Goal: Information Seeking & Learning: Learn about a topic

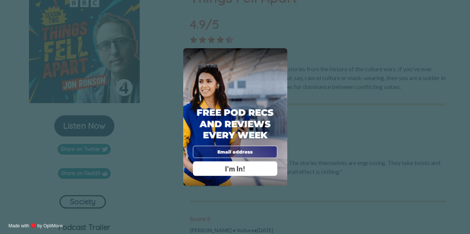
scroll to position [102, 0]
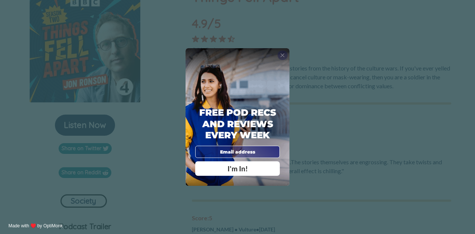
click at [281, 55] on span "X" at bounding box center [282, 55] width 4 height 7
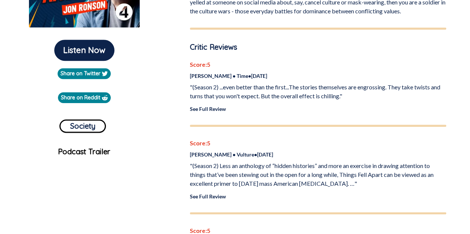
scroll to position [176, 0]
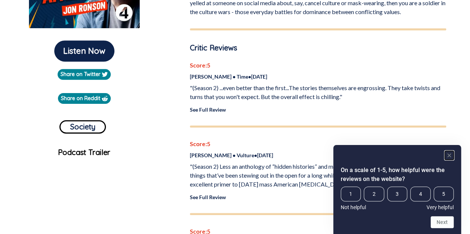
click at [448, 155] on icon "Hide survey" at bounding box center [449, 156] width 4 height 4
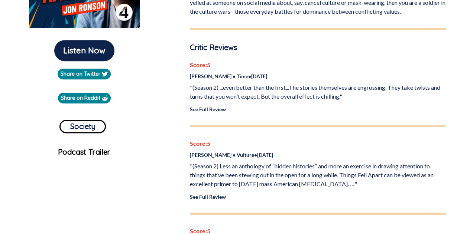
scroll to position [177, 0]
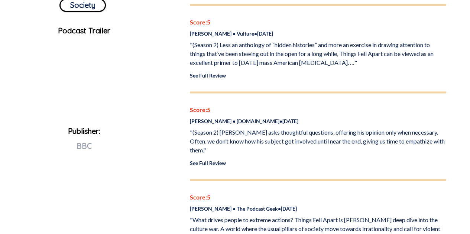
scroll to position [297, 0]
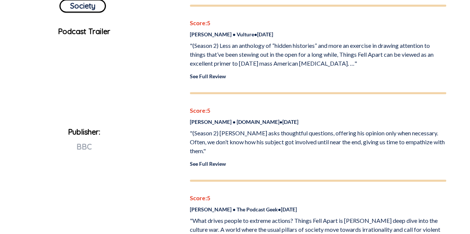
click at [215, 160] on div "Score: 5 [PERSON_NAME][DOMAIN_NAME] • [DATE] "(Season 2) [PERSON_NAME] asks tho…" at bounding box center [318, 144] width 256 height 76
click at [213, 161] on link "See Full Review" at bounding box center [208, 164] width 36 height 6
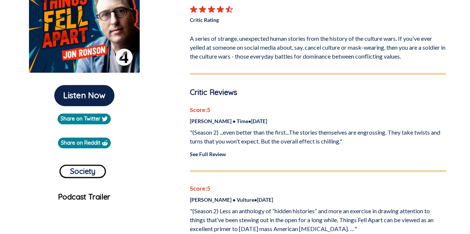
scroll to position [131, 0]
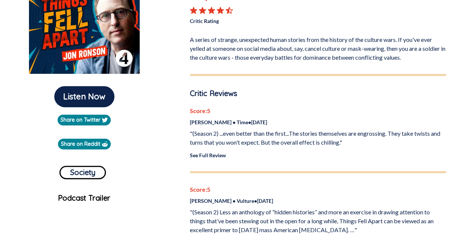
click at [197, 157] on link "See Full Review" at bounding box center [208, 155] width 36 height 6
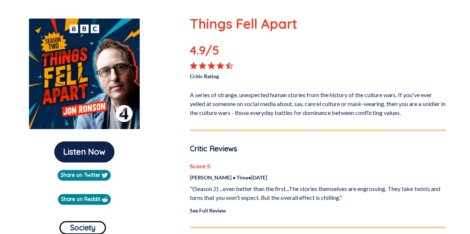
scroll to position [75, 0]
